Goal: Answer question/provide support

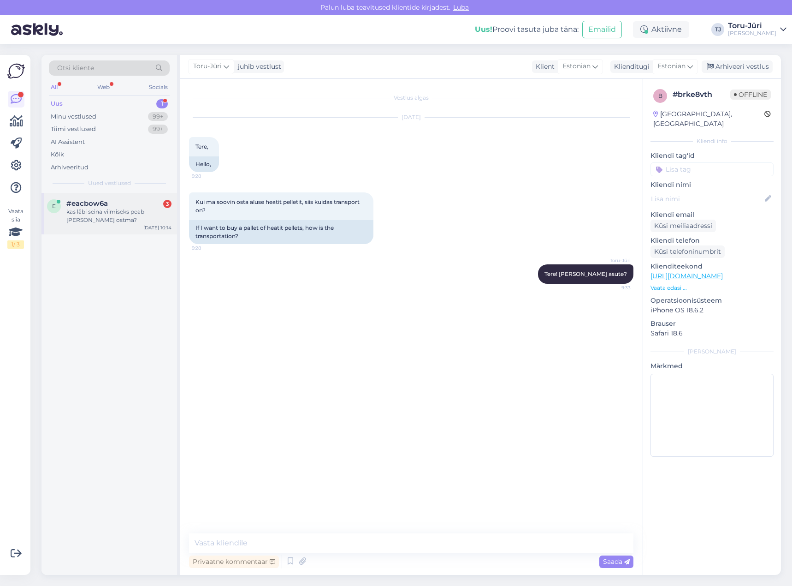
click at [80, 207] on span "#eacbow6a" at bounding box center [87, 203] width 42 height 8
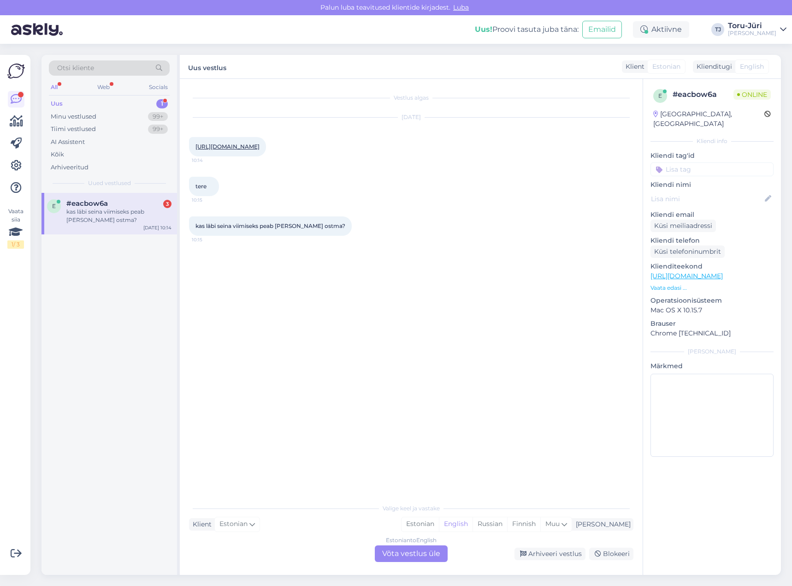
click at [417, 557] on div "Estonian to English Võta vestlus üle" at bounding box center [411, 553] width 73 height 17
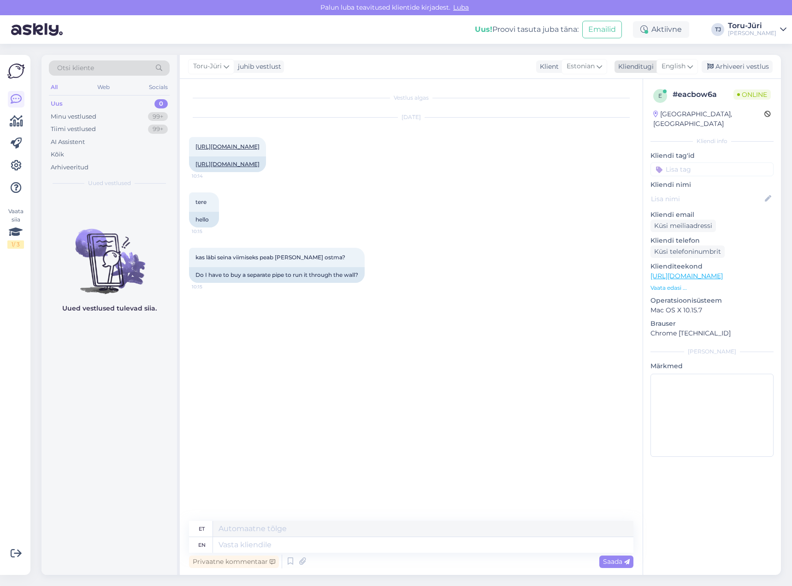
click at [688, 67] on icon at bounding box center [691, 66] width 6 height 10
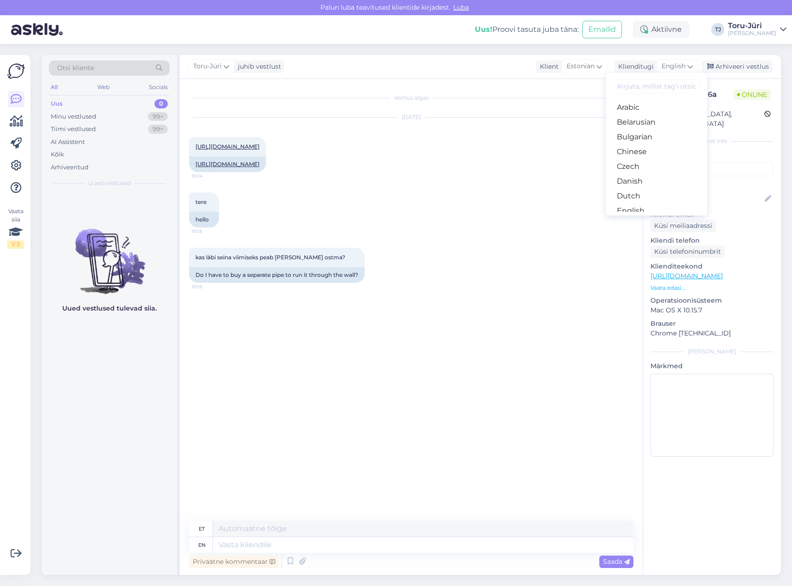
click at [654, 218] on link "Estonian" at bounding box center [656, 225] width 101 height 15
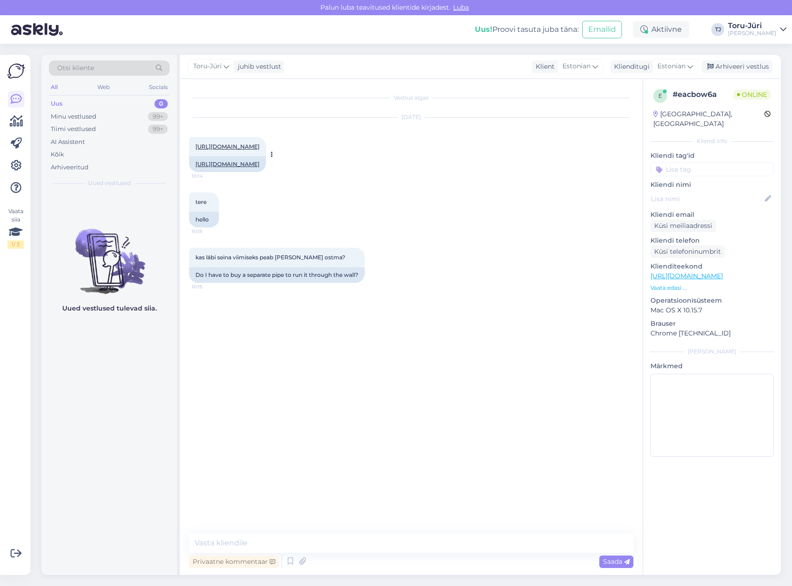
click at [260, 147] on link "[URL][DOMAIN_NAME]" at bounding box center [228, 146] width 64 height 7
click at [335, 550] on textarea at bounding box center [411, 542] width 445 height 19
type textarea "Tere!"
type textarea "Ei pea!"
click at [289, 541] on textarea "Ei pea!" at bounding box center [411, 542] width 445 height 19
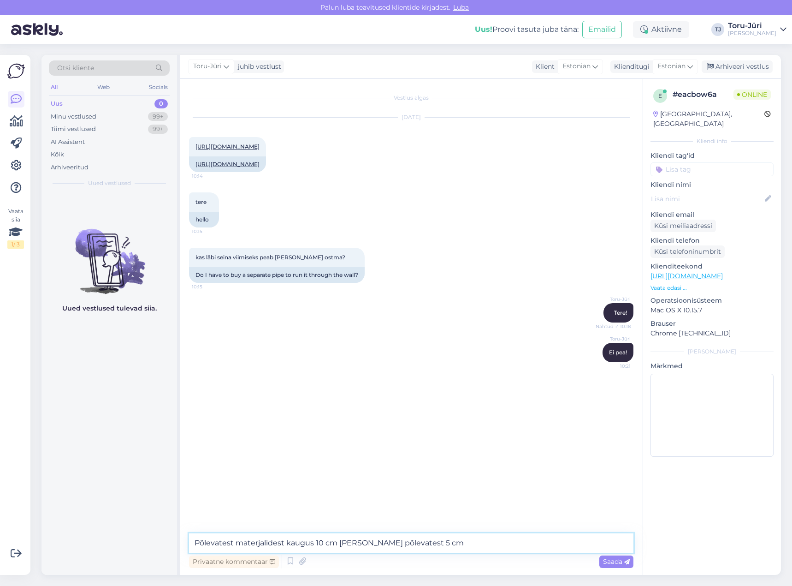
type textarea "Põlevatest materjalidest kaugus 10 cm [PERSON_NAME] põlevatest 5 cm."
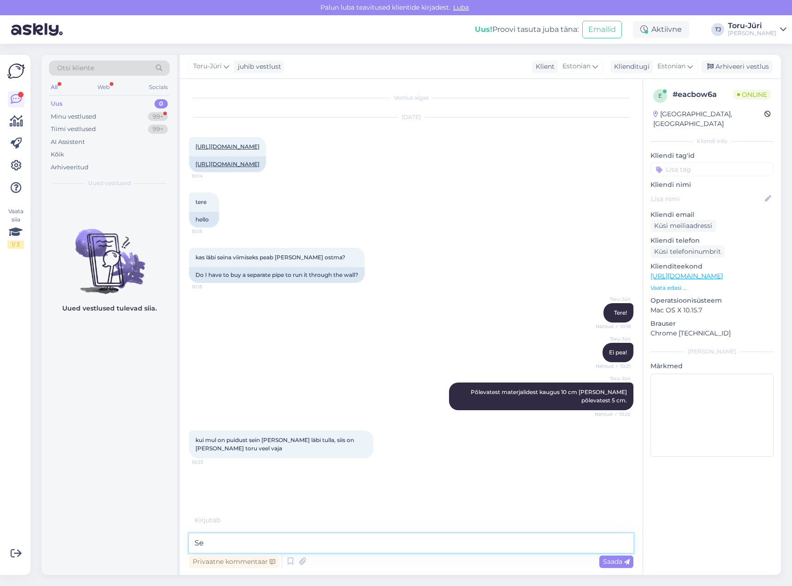
type textarea "S"
type textarea "Selles mõttes jah on vaja"
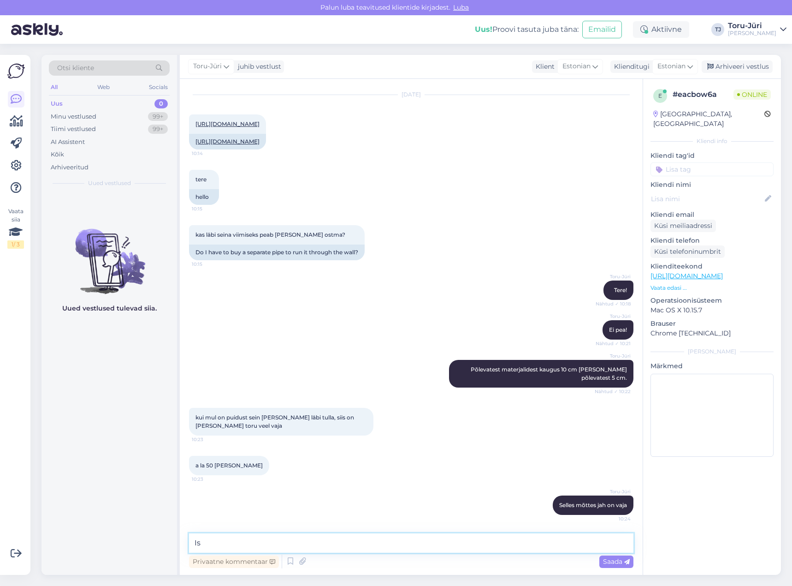
type textarea "I"
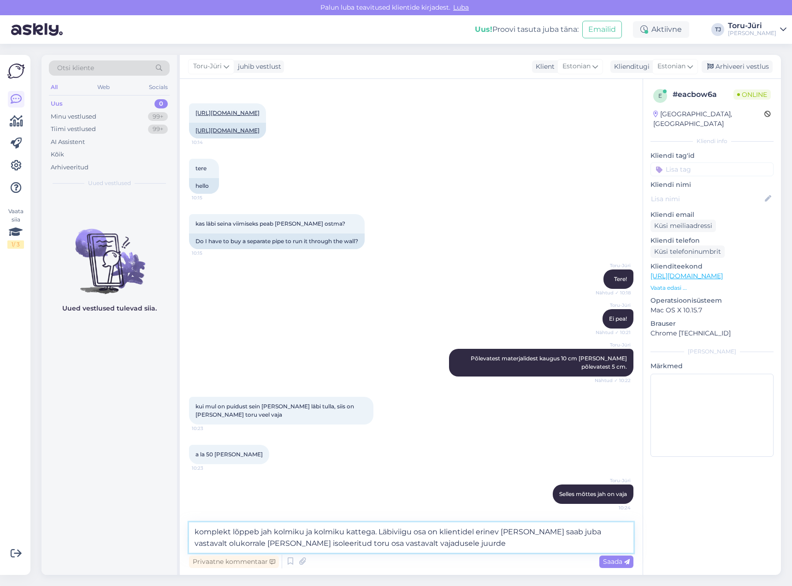
type textarea "komplekt lõppeb jah kolmiku ja kolmiku kattega. Läbiviigu osa on klientidel eri…"
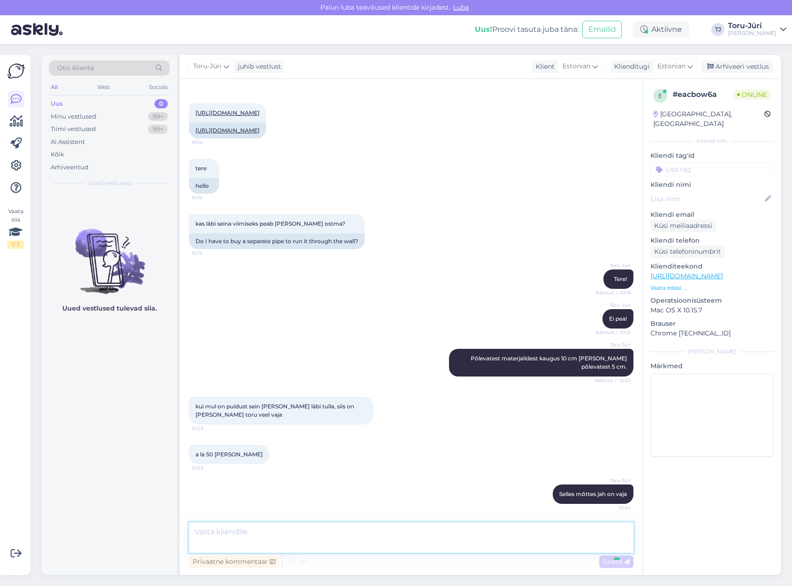
scroll to position [104, 0]
